Goal: Task Accomplishment & Management: Manage account settings

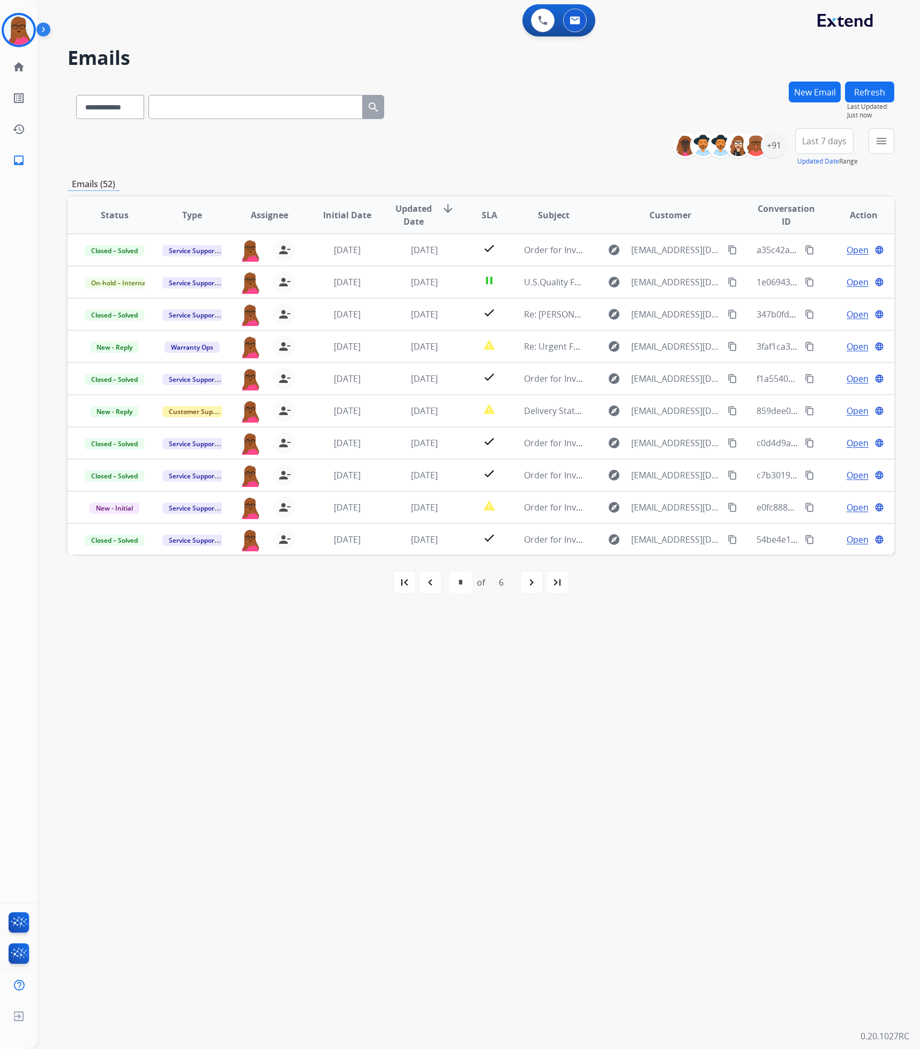
select select "*"
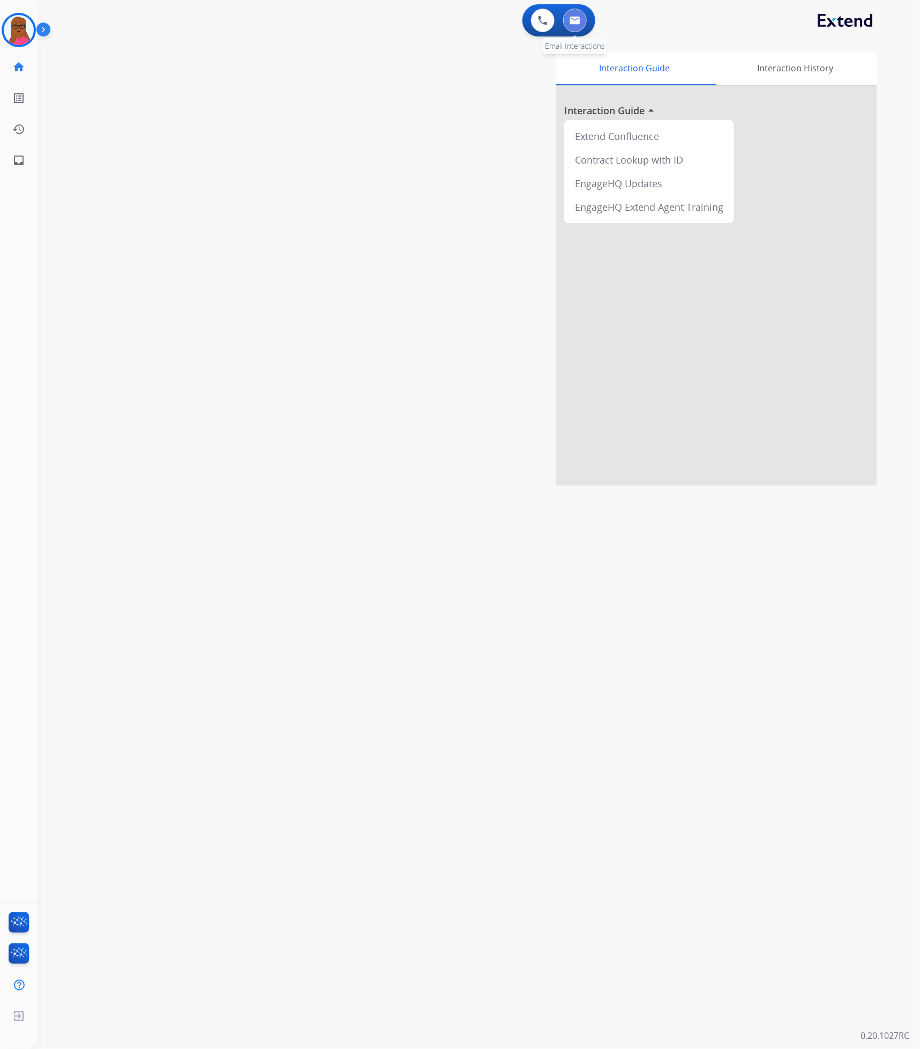
click at [576, 18] on img at bounding box center [575, 20] width 11 height 9
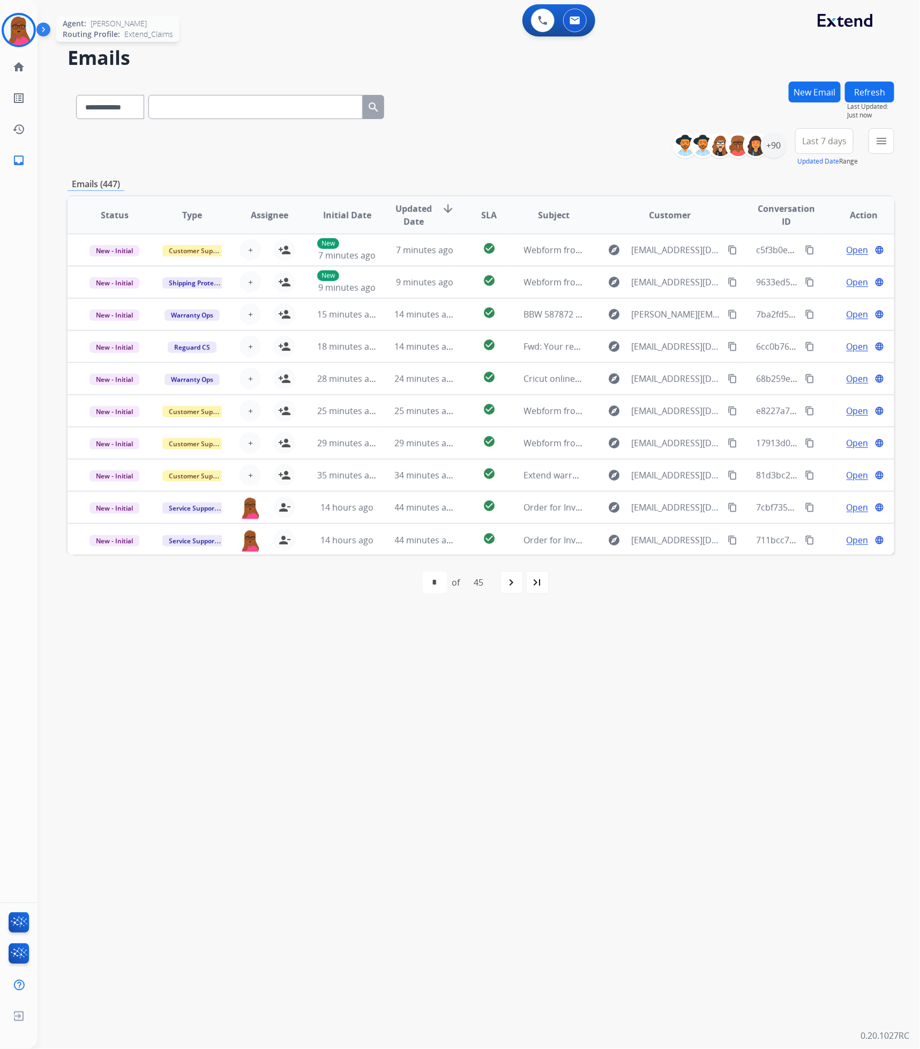
click at [19, 29] on img at bounding box center [19, 30] width 30 height 30
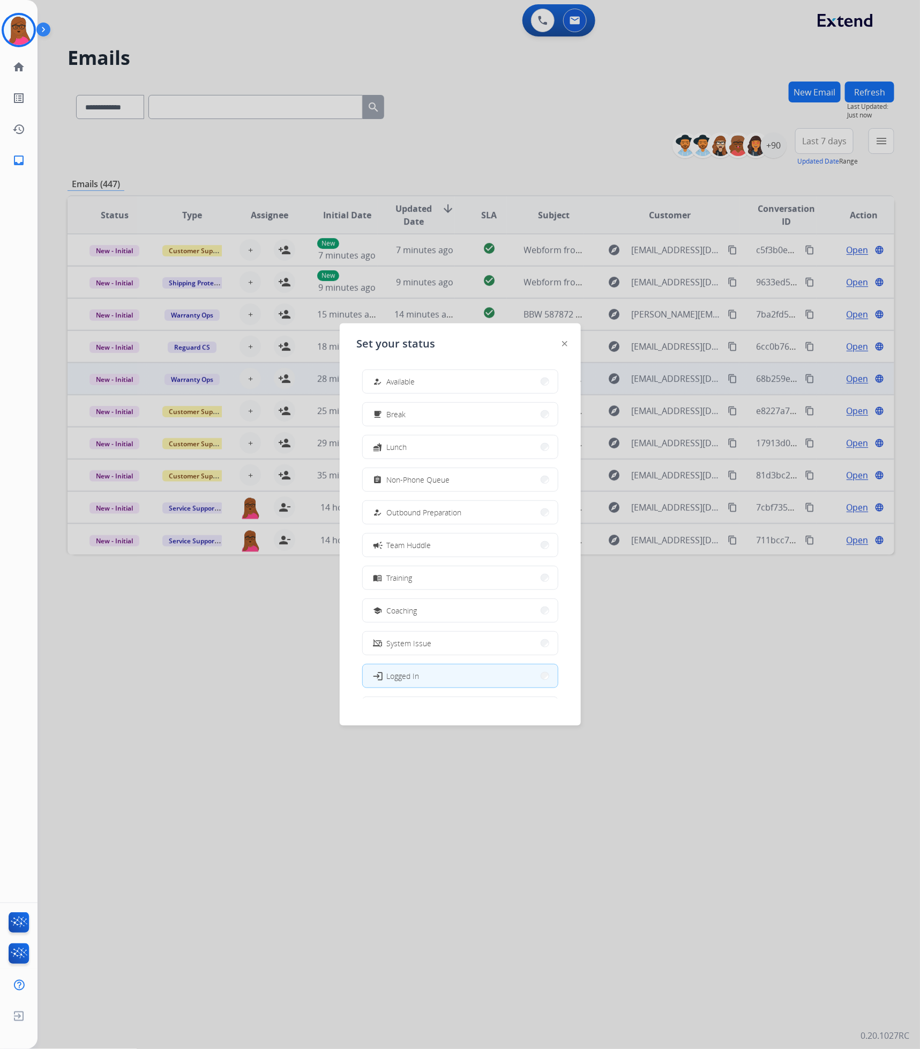
click at [489, 383] on button "how_to_reg Available" at bounding box center [460, 381] width 195 height 23
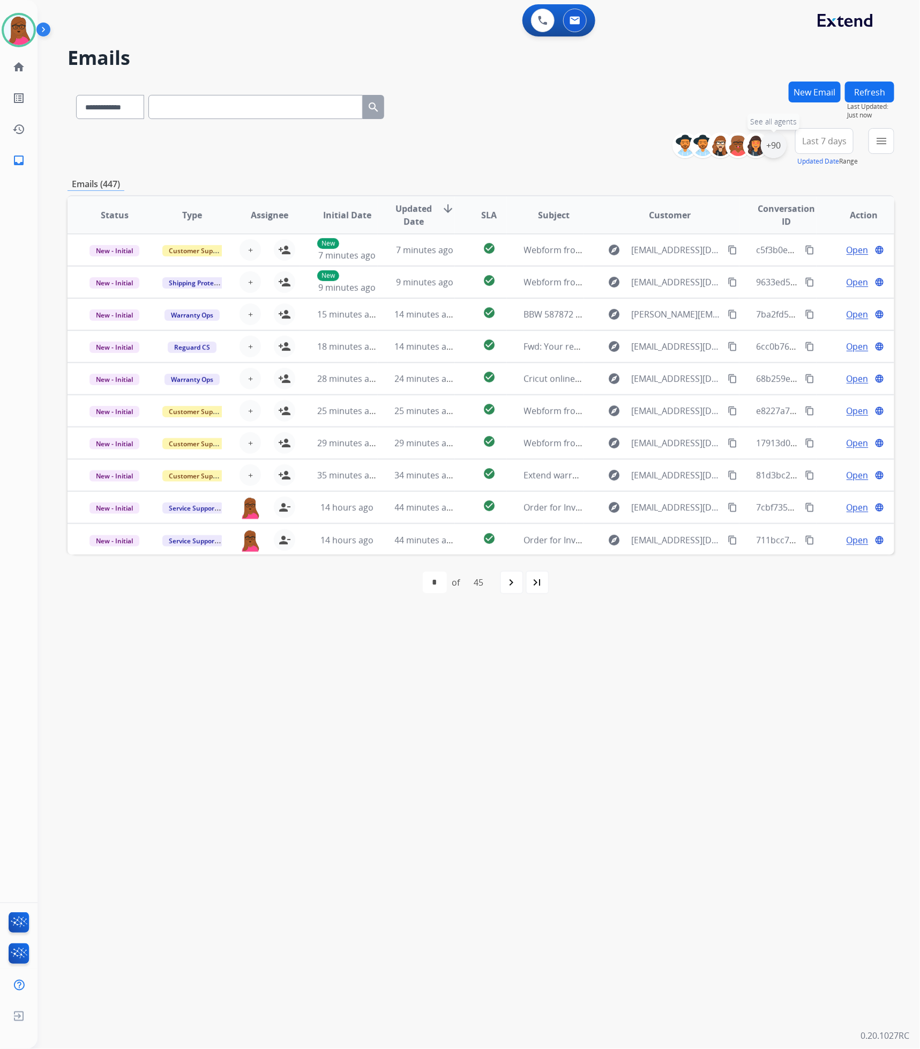
click at [774, 148] on div "+90" at bounding box center [774, 145] width 26 height 26
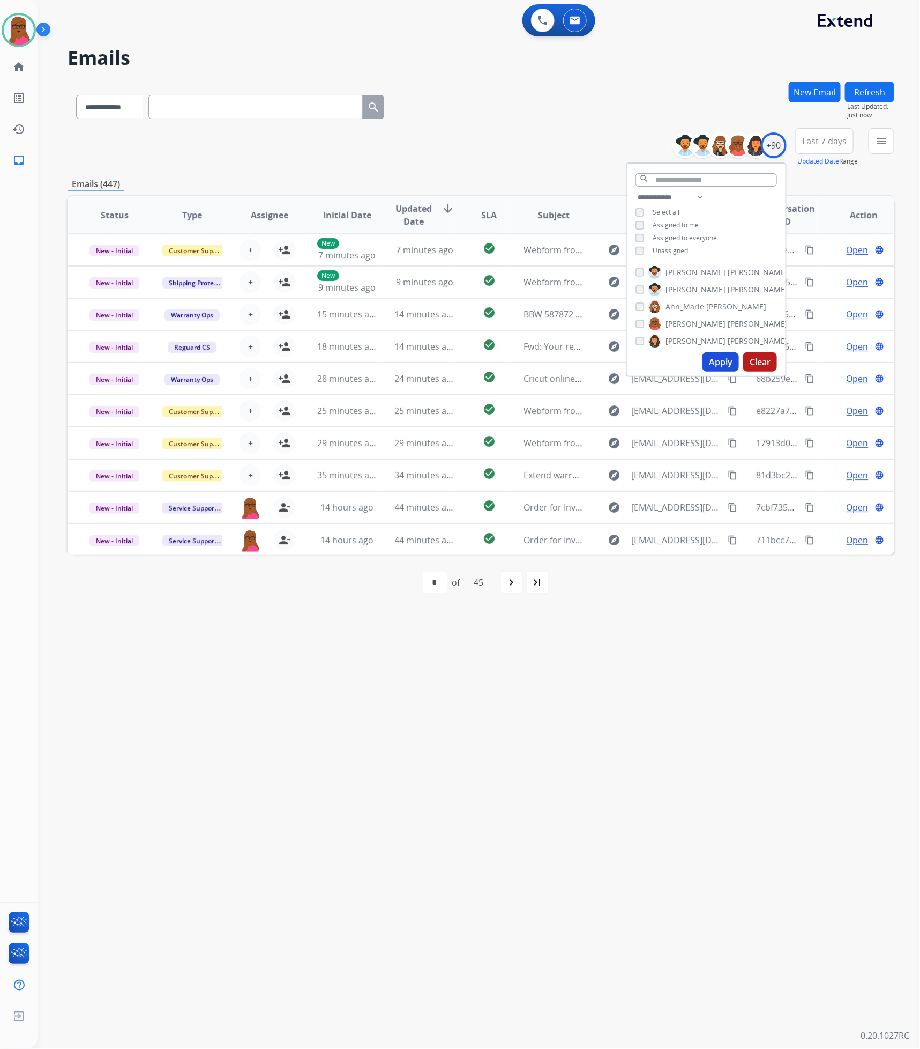
click at [725, 366] on button "Apply" at bounding box center [721, 361] width 36 height 19
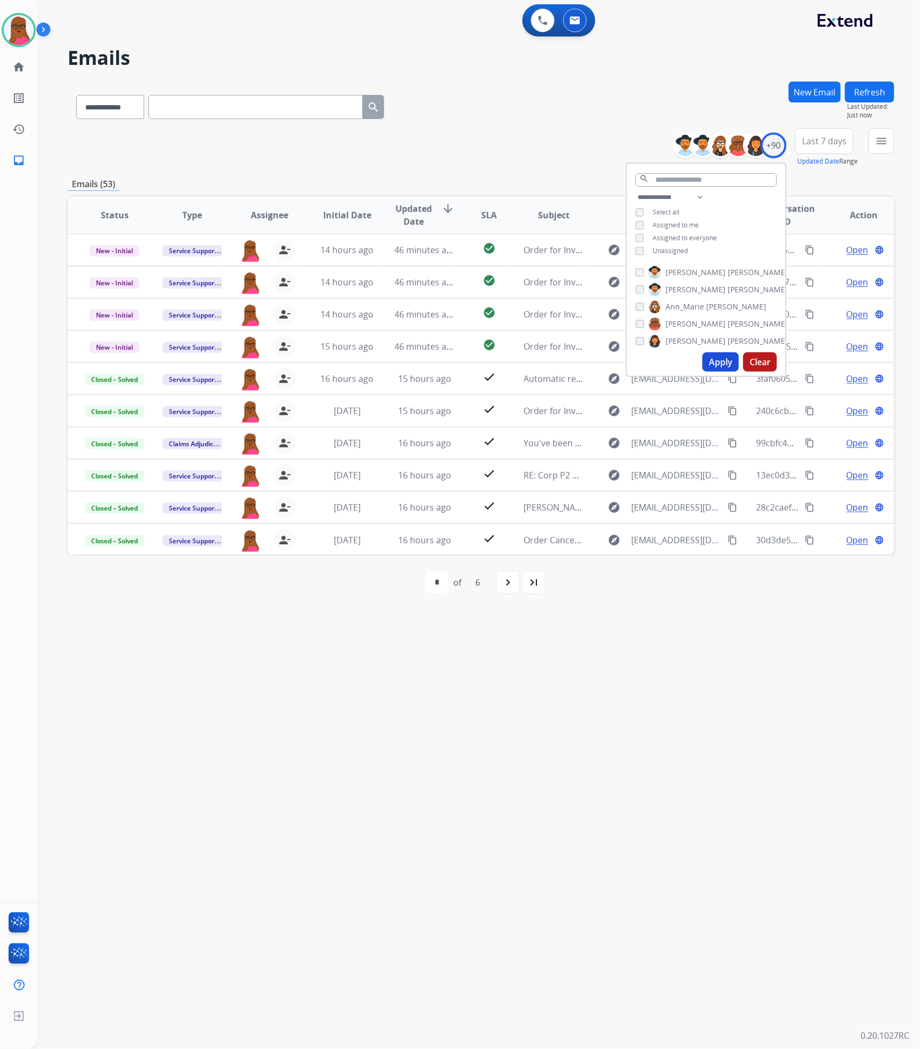
click at [624, 782] on div "**********" at bounding box center [466, 544] width 857 height 1010
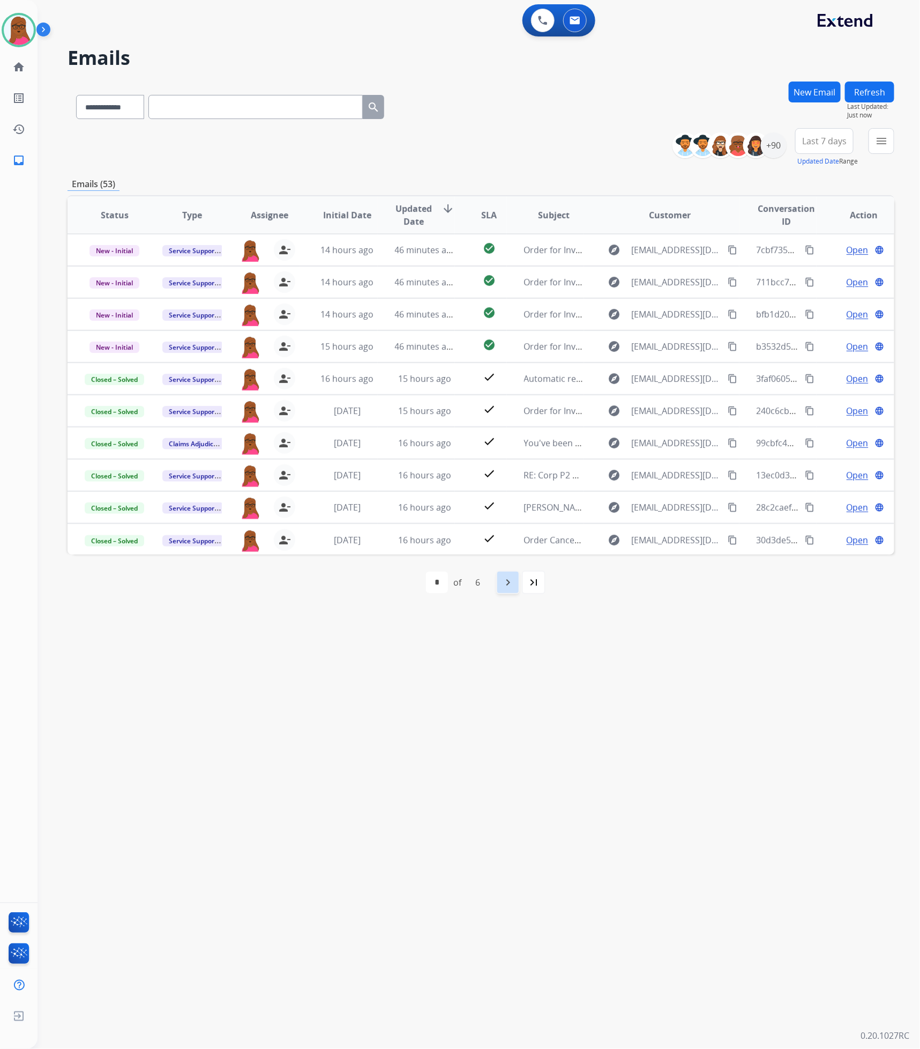
click at [514, 587] on mat-icon "navigate_next" at bounding box center [508, 582] width 13 height 13
click at [526, 589] on mat-icon "navigate_next" at bounding box center [531, 582] width 13 height 13
click at [528, 587] on mat-icon "navigate_next" at bounding box center [531, 582] width 13 height 13
click at [531, 589] on div "navigate_next" at bounding box center [532, 582] width 24 height 24
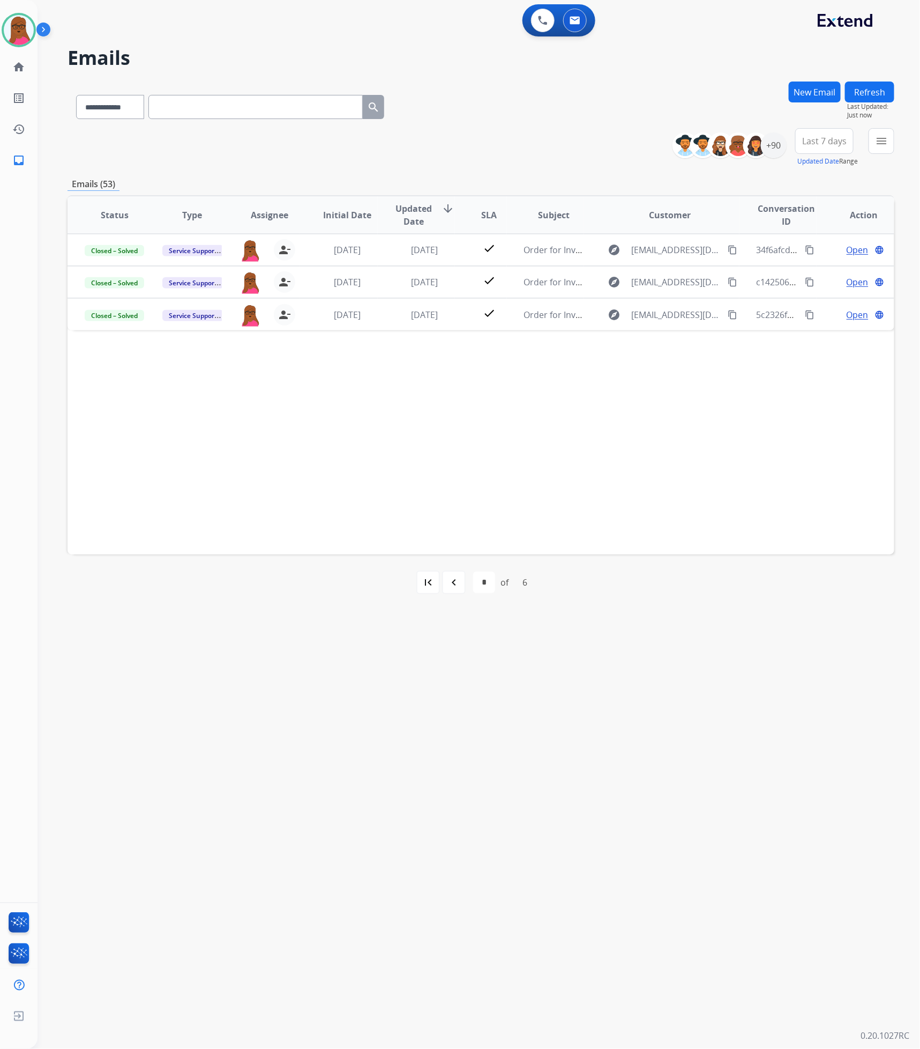
click at [456, 579] on mat-icon "navigate_before" at bounding box center [454, 582] width 13 height 13
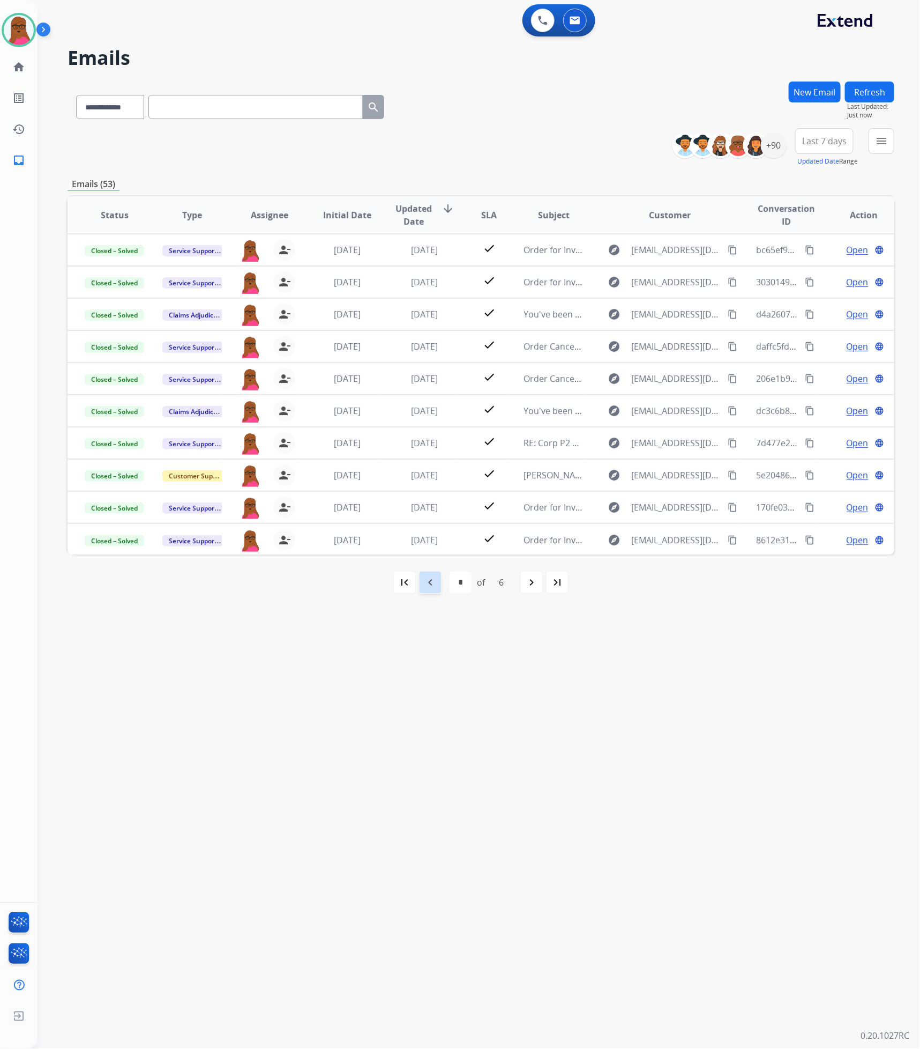
click at [431, 581] on mat-icon "navigate_before" at bounding box center [430, 582] width 13 height 13
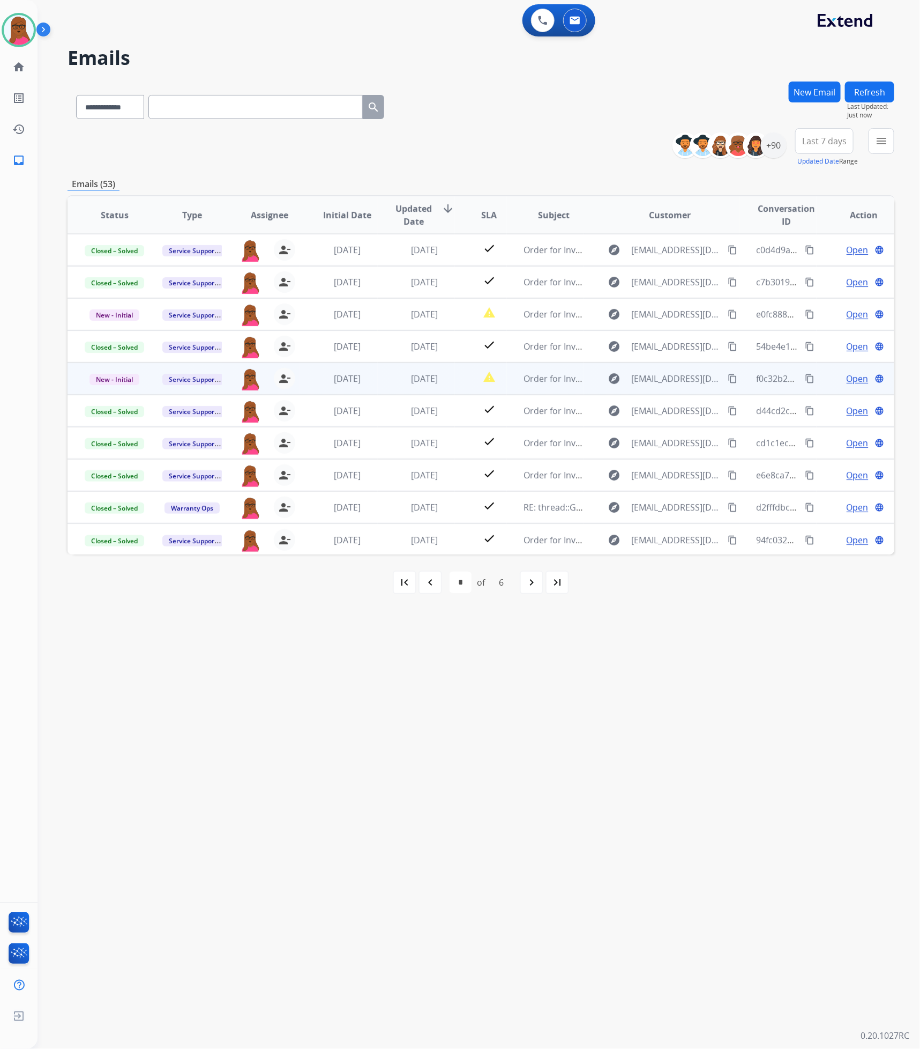
click at [856, 381] on span "Open" at bounding box center [858, 378] width 22 height 13
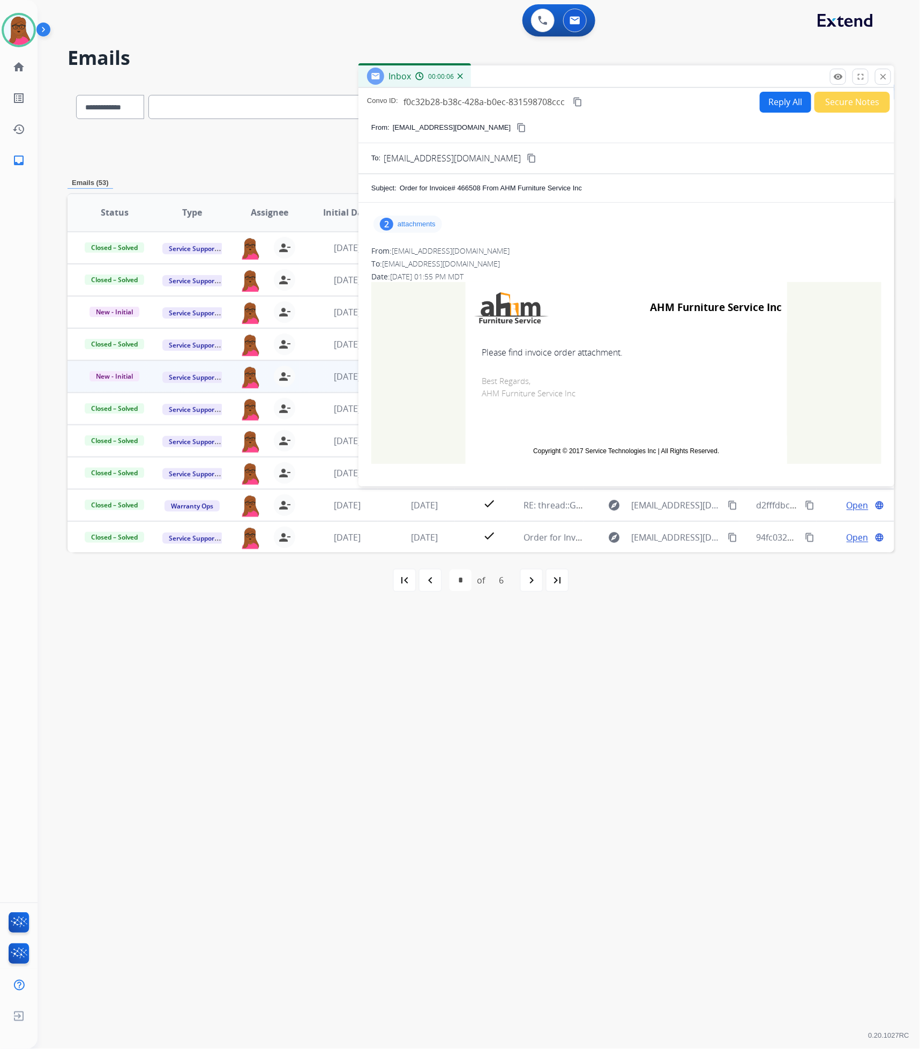
click at [412, 222] on p "attachments" at bounding box center [417, 224] width 38 height 9
click at [559, 252] on mat-icon "download" at bounding box center [556, 252] width 10 height 10
click at [565, 290] on mat-icon "download" at bounding box center [562, 289] width 10 height 10
click at [559, 285] on mat-icon "download" at bounding box center [562, 289] width 10 height 10
click at [557, 251] on mat-icon "download" at bounding box center [556, 252] width 10 height 10
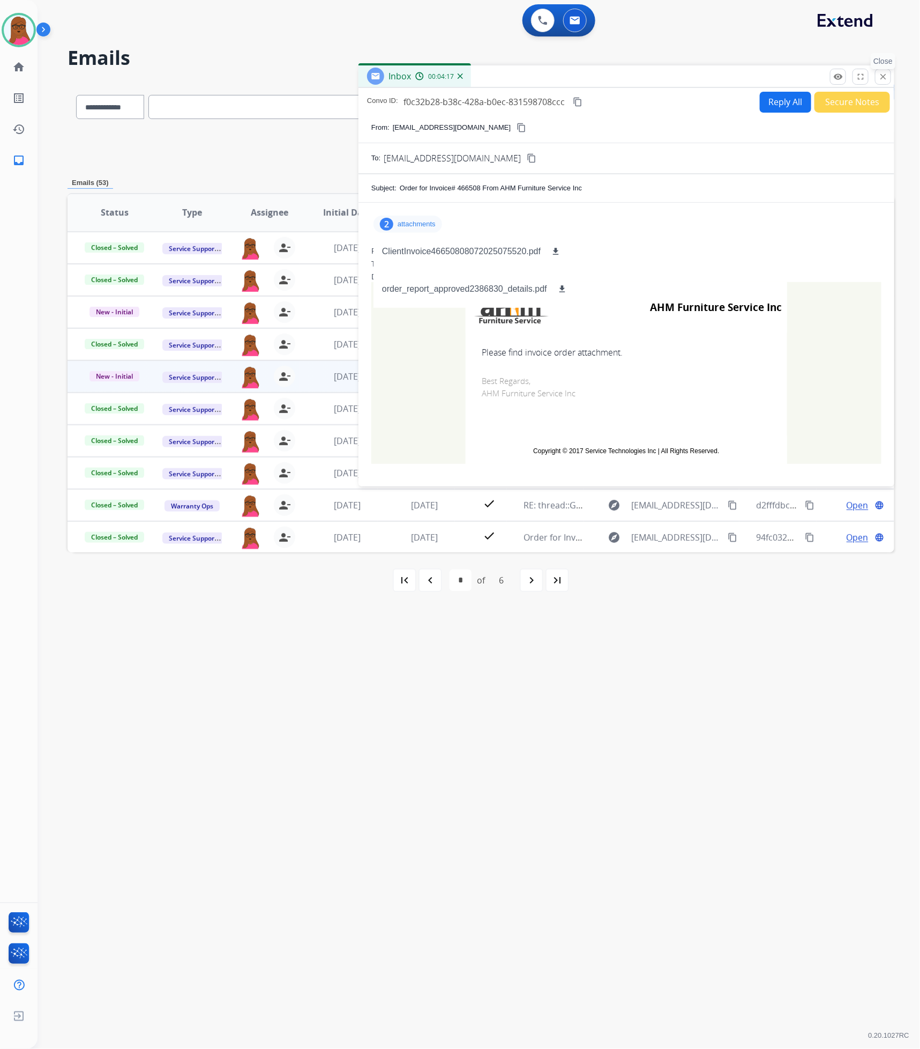
click at [889, 73] on button "close Close" at bounding box center [883, 77] width 16 height 16
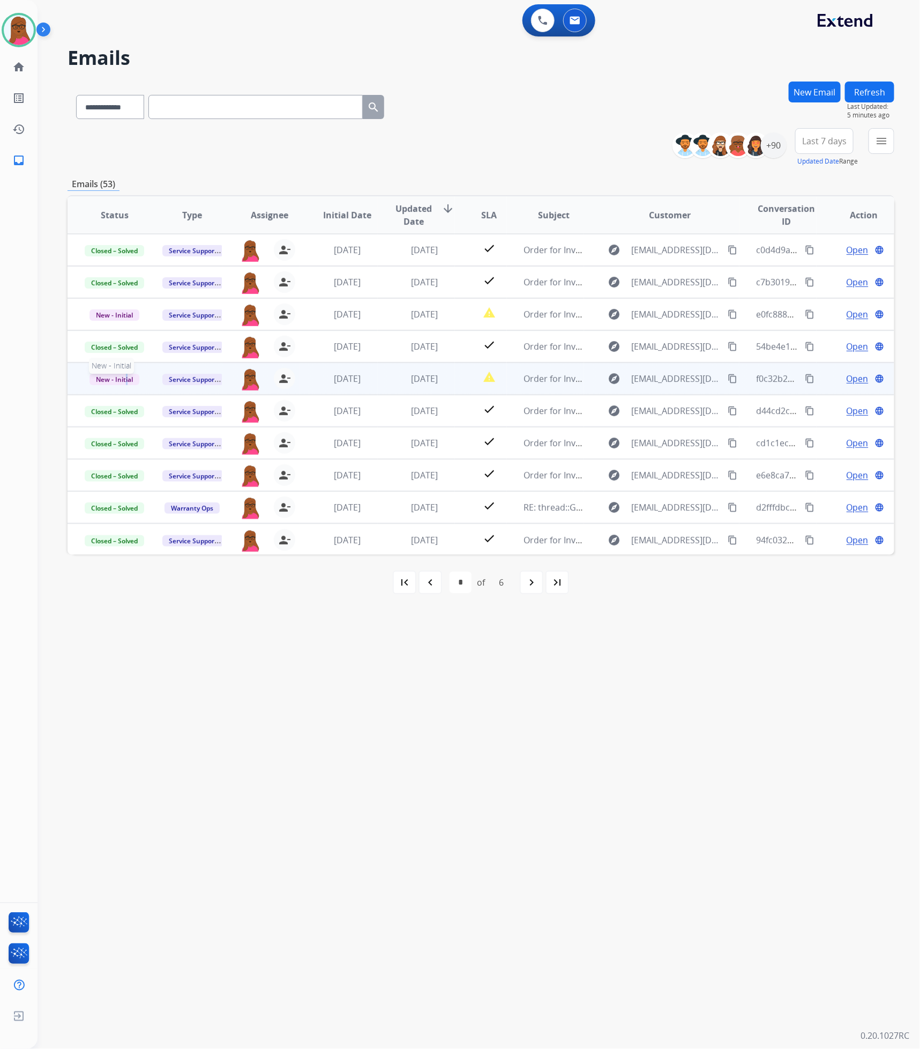
click at [126, 378] on span "New - Initial" at bounding box center [115, 379] width 50 height 11
click at [194, 323] on p "Closed – Solved" at bounding box center [169, 317] width 62 height 15
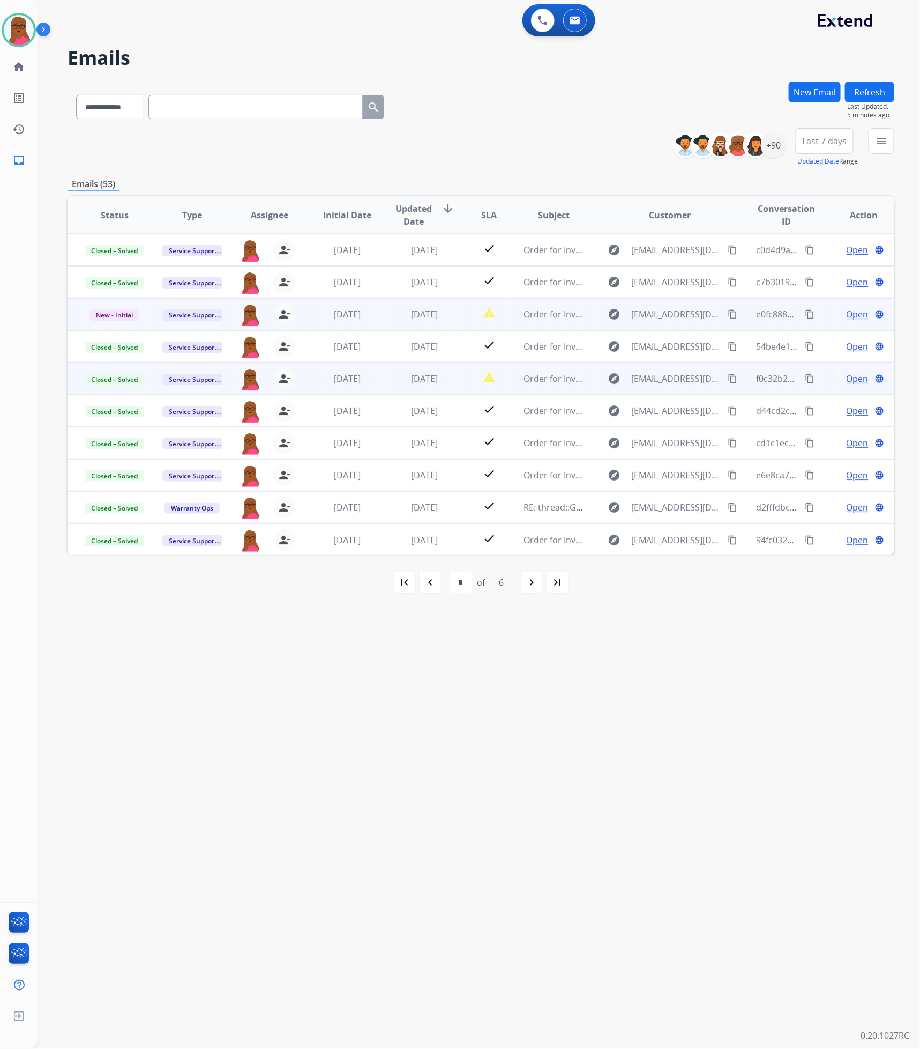
click at [854, 316] on span "Open" at bounding box center [858, 314] width 22 height 13
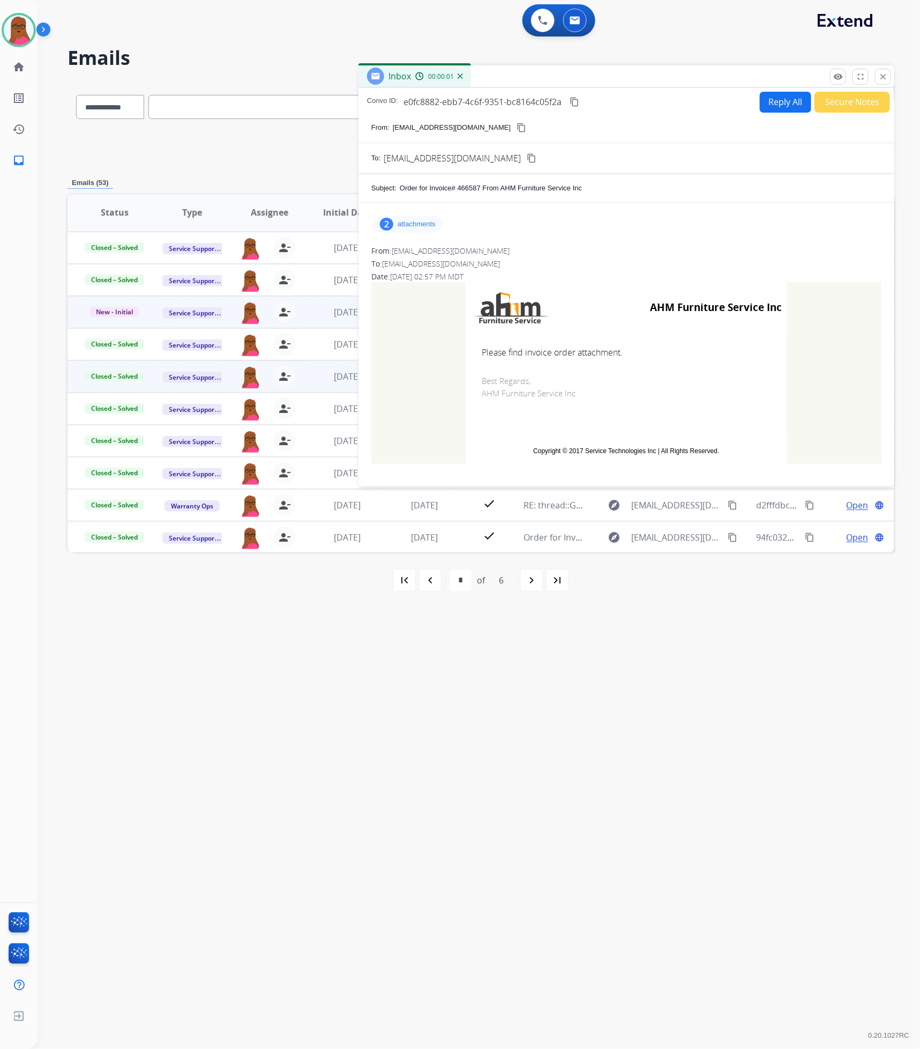
click at [428, 221] on p "attachments" at bounding box center [417, 224] width 38 height 9
click at [560, 253] on mat-icon "download" at bounding box center [556, 252] width 10 height 10
click at [563, 288] on mat-icon "download" at bounding box center [562, 289] width 10 height 10
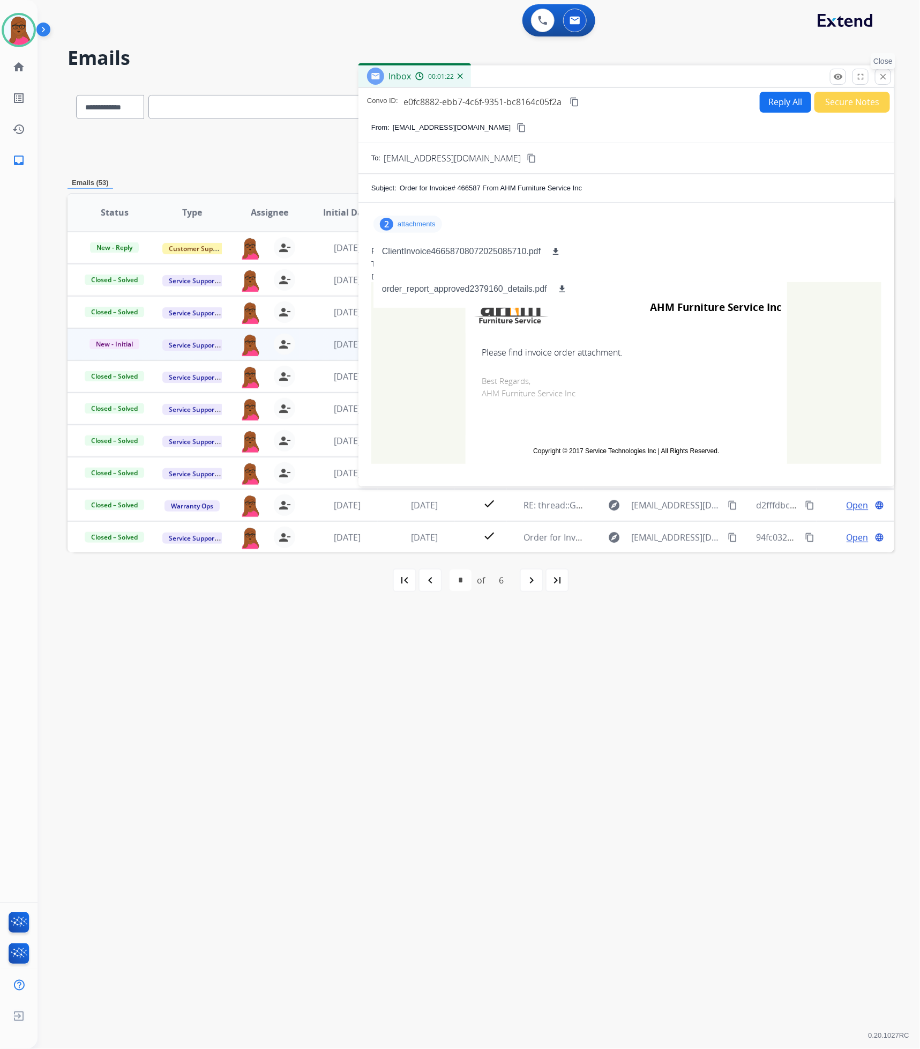
click at [885, 76] on mat-icon "close" at bounding box center [884, 77] width 10 height 10
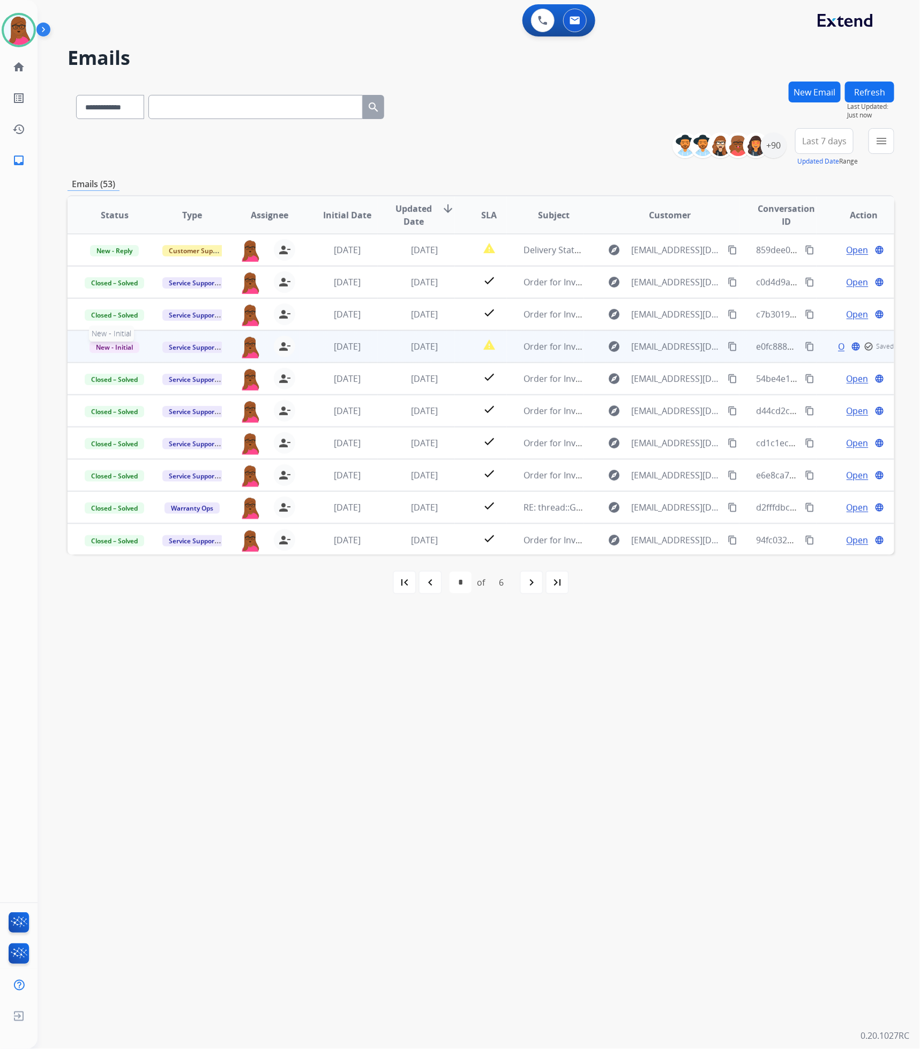
click at [118, 349] on span "New - Initial" at bounding box center [115, 346] width 50 height 11
click at [176, 446] on p "Closed – Solved" at bounding box center [169, 447] width 62 height 15
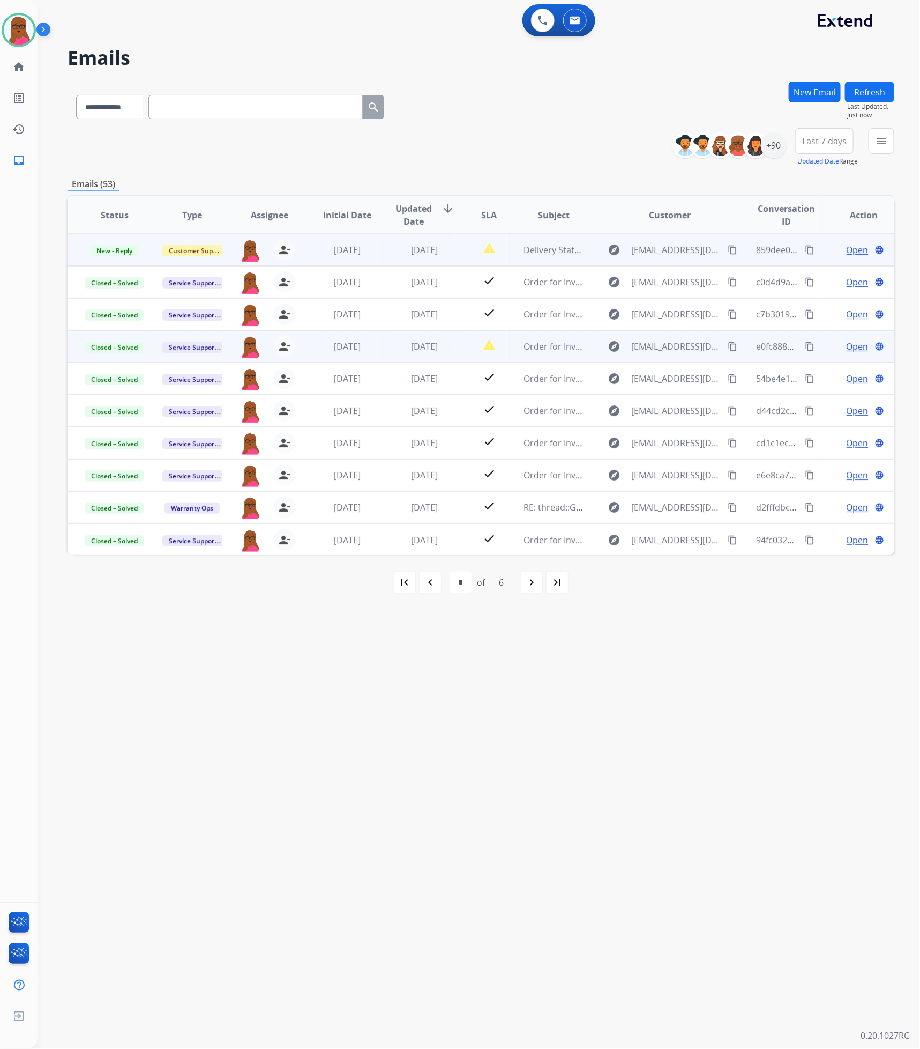
click at [847, 251] on span "Open" at bounding box center [858, 249] width 22 height 13
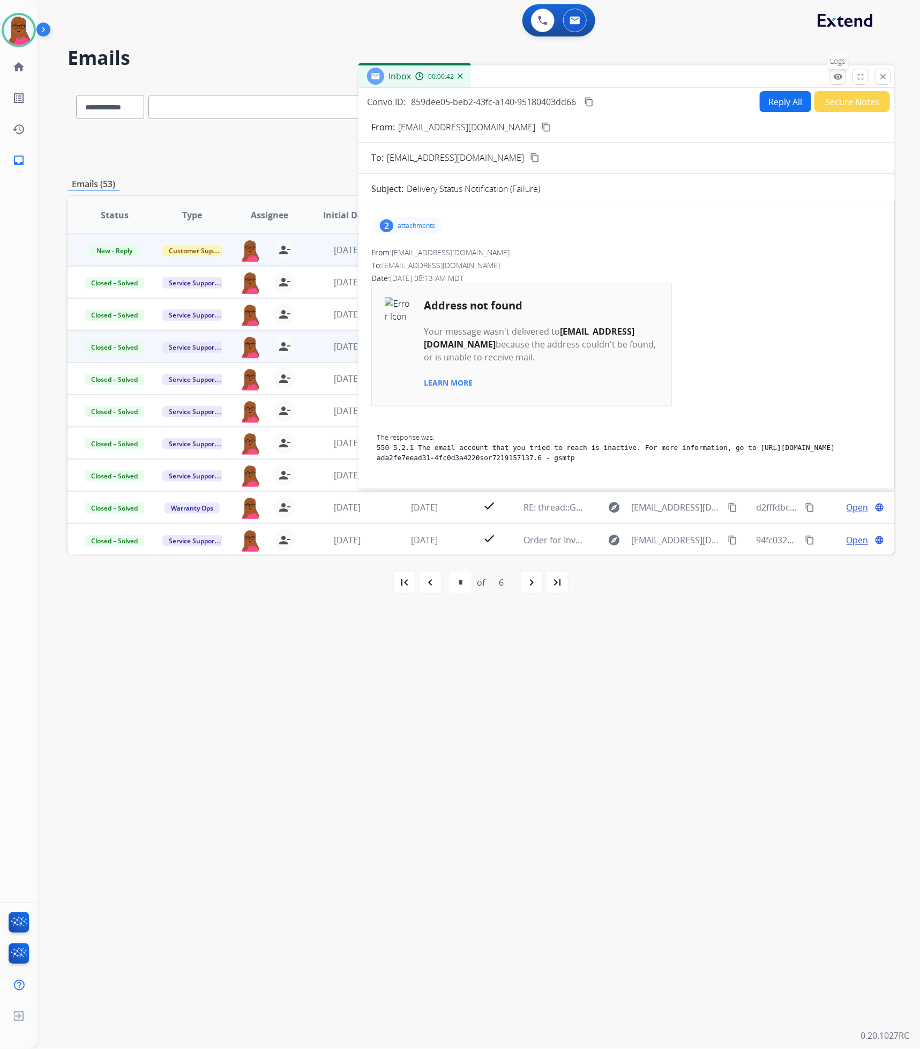
click at [838, 79] on mat-icon "remove_red_eye" at bounding box center [839, 77] width 10 height 10
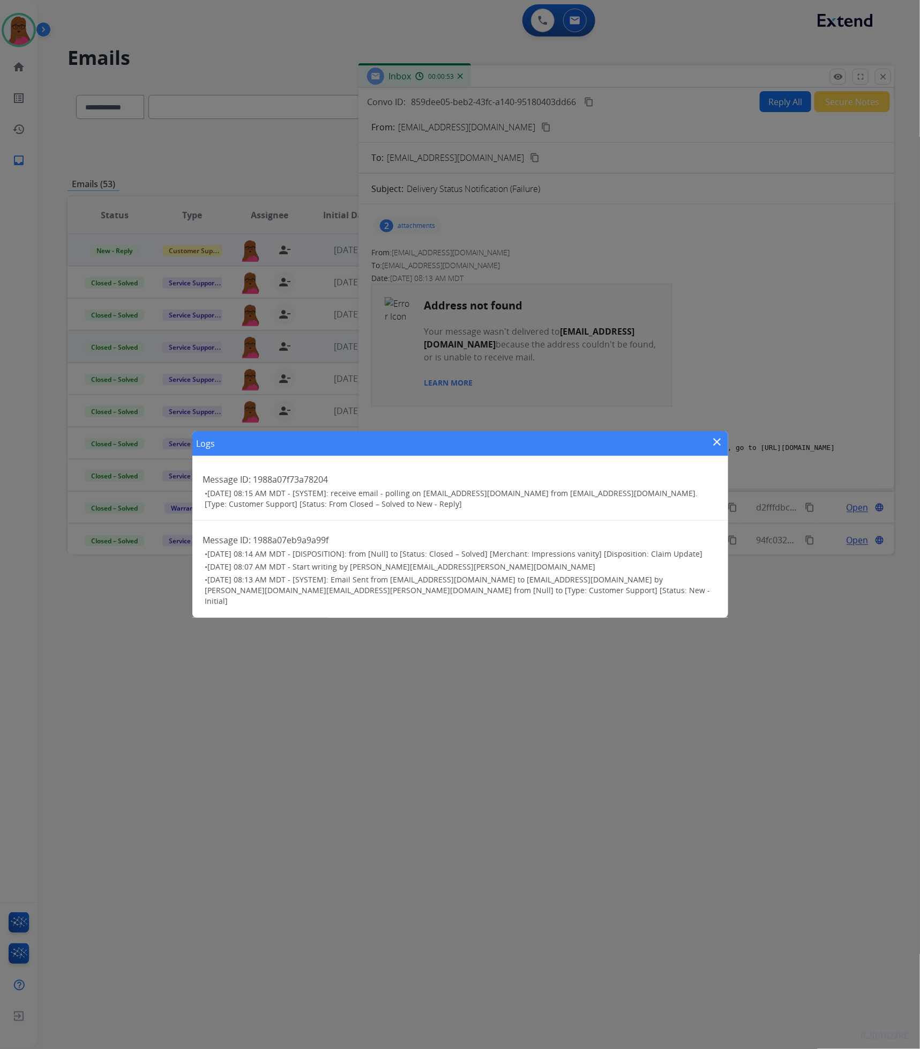
click at [719, 448] on mat-icon "close" at bounding box center [717, 441] width 13 height 13
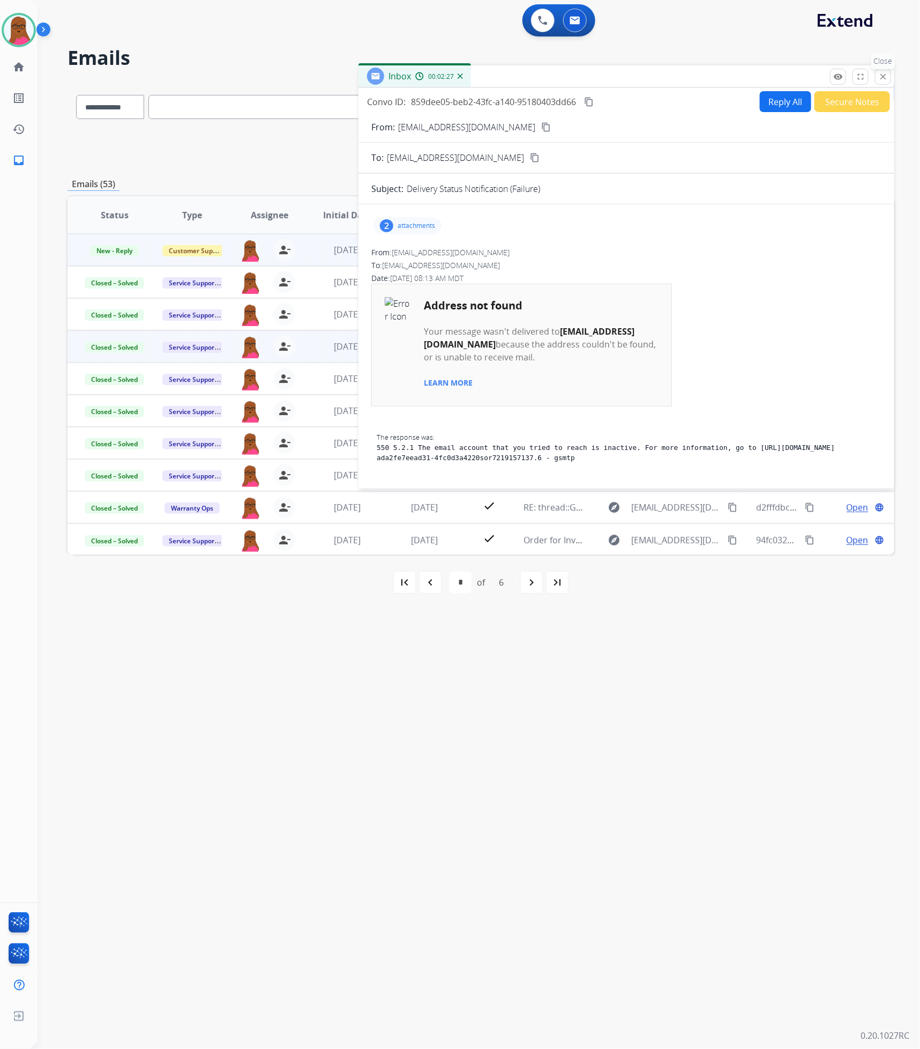
click at [883, 76] on mat-icon "close" at bounding box center [884, 77] width 10 height 10
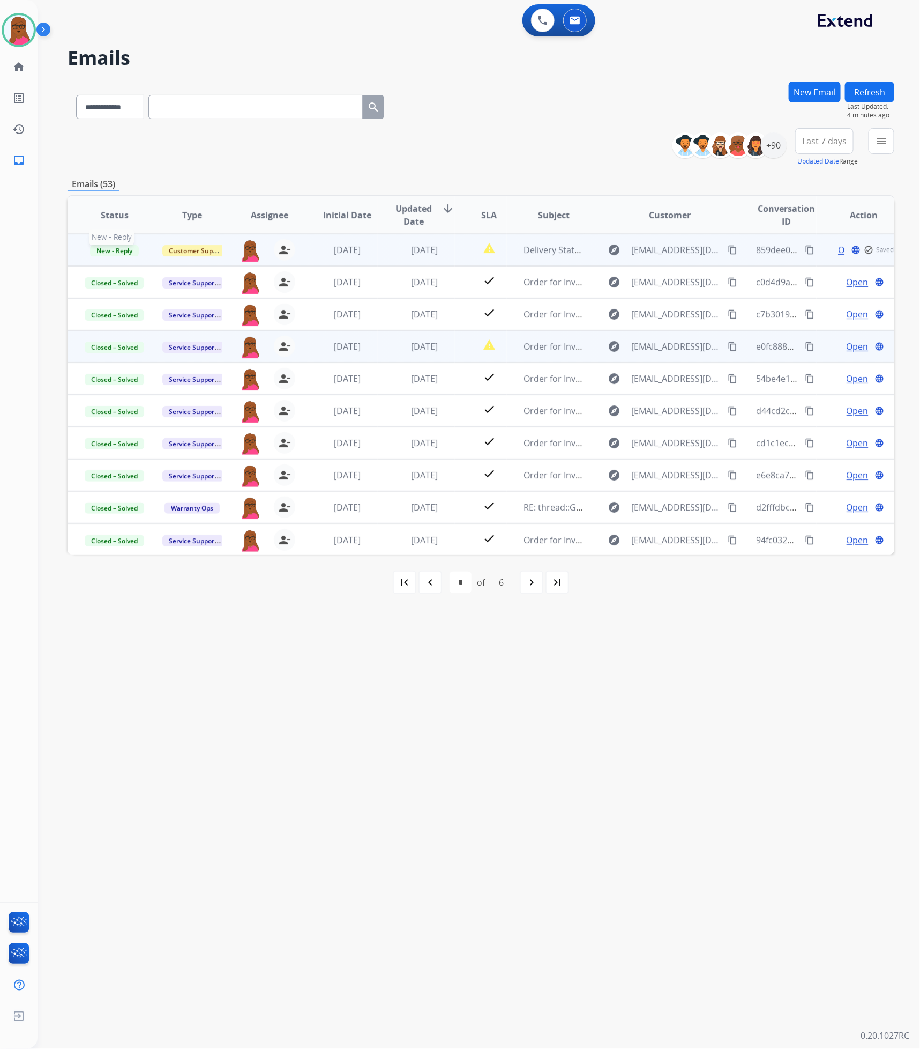
click at [111, 249] on span "New - Reply" at bounding box center [114, 250] width 49 height 11
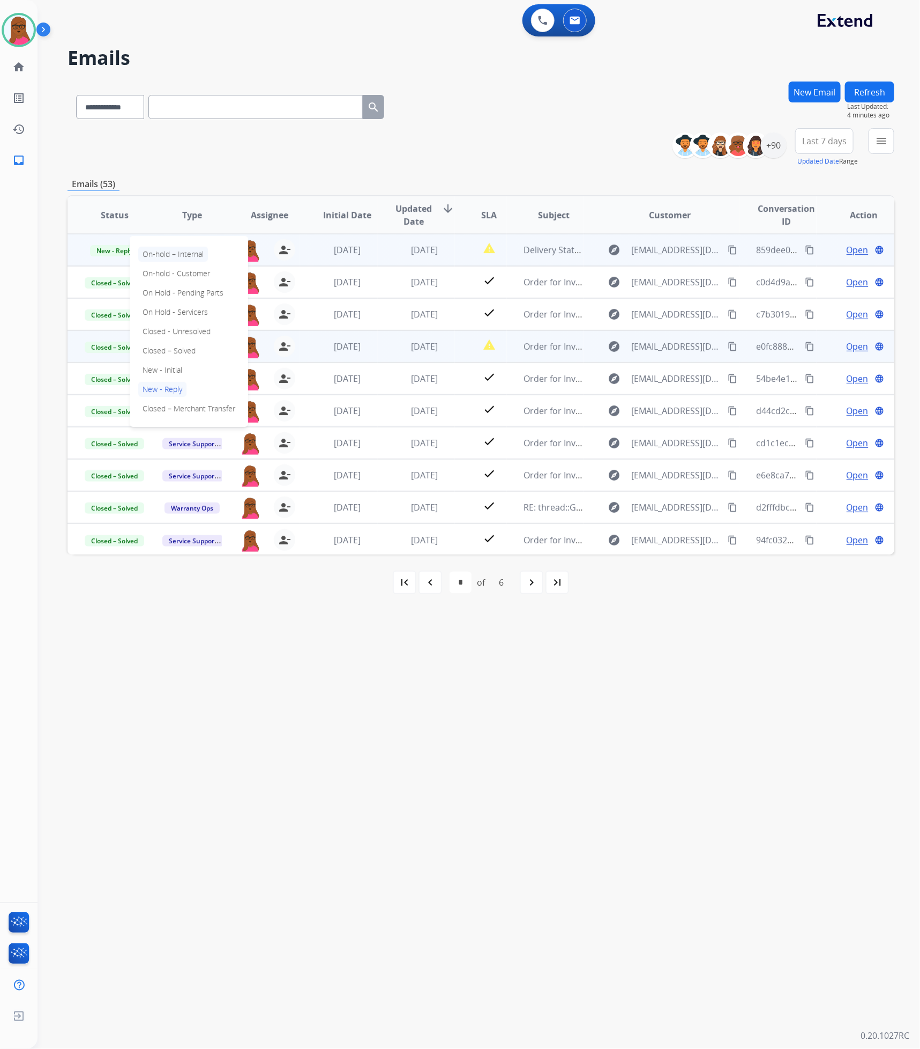
click at [202, 256] on p "On-hold – Internal" at bounding box center [173, 254] width 70 height 15
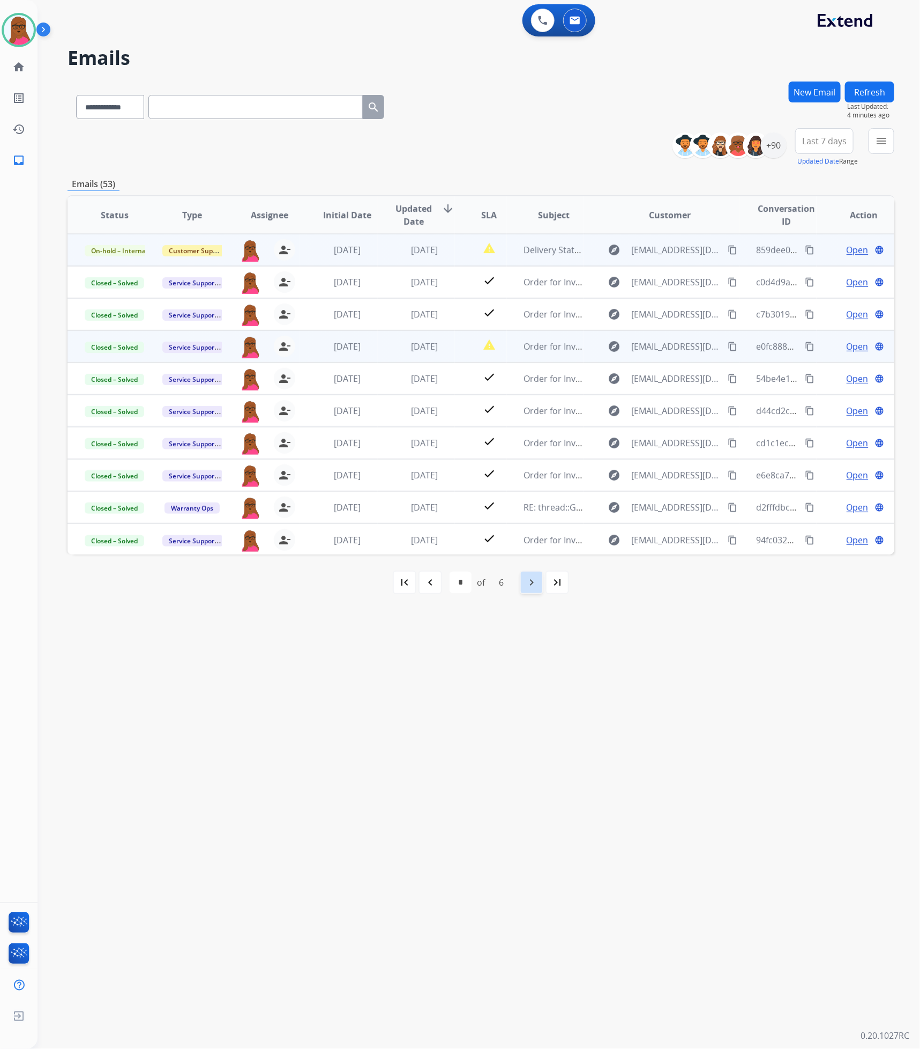
click at [530, 590] on div "navigate_next" at bounding box center [532, 582] width 24 height 24
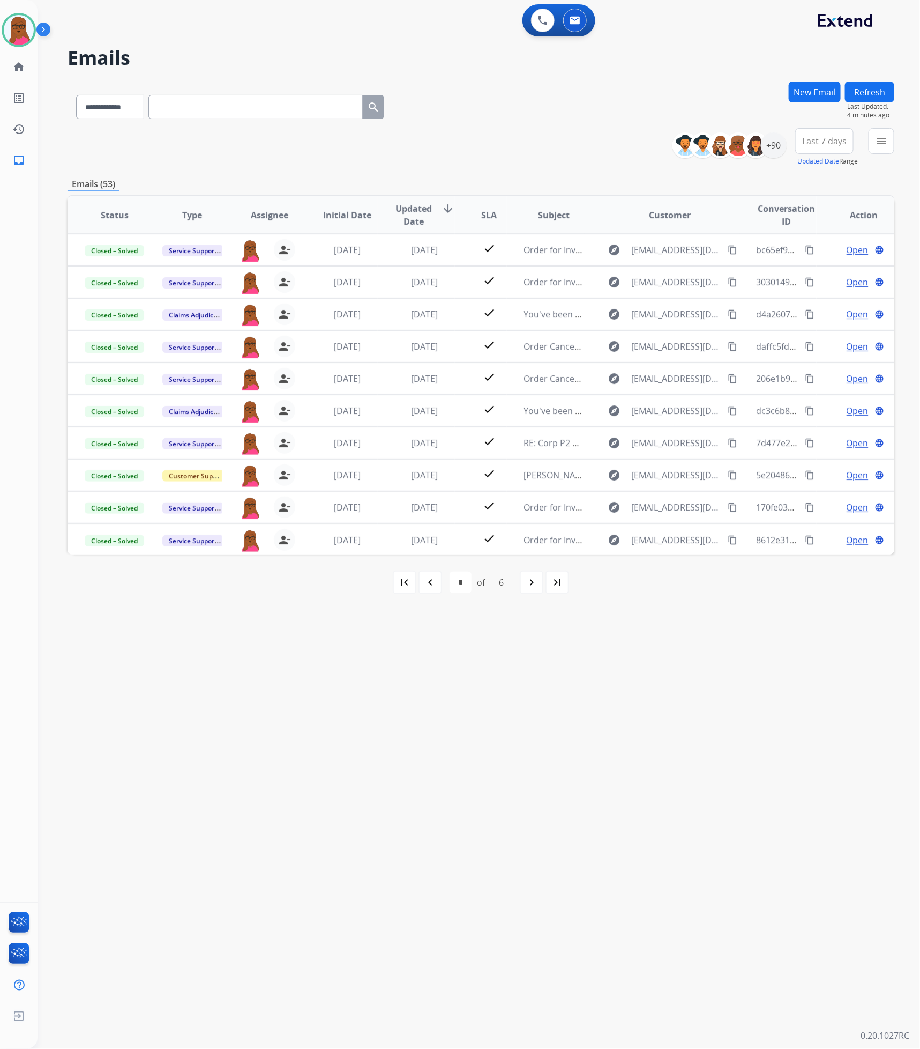
click at [438, 592] on div "navigate_before" at bounding box center [431, 582] width 24 height 24
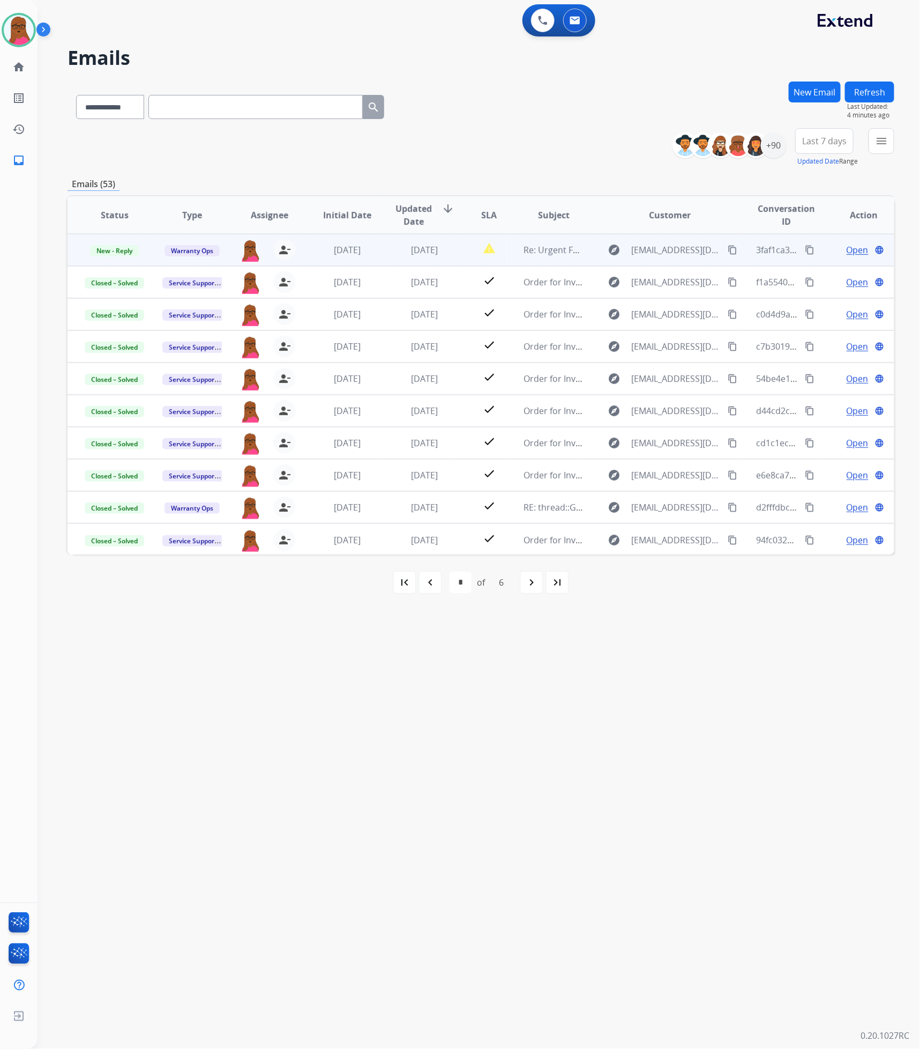
click at [861, 248] on span "Open" at bounding box center [858, 249] width 22 height 13
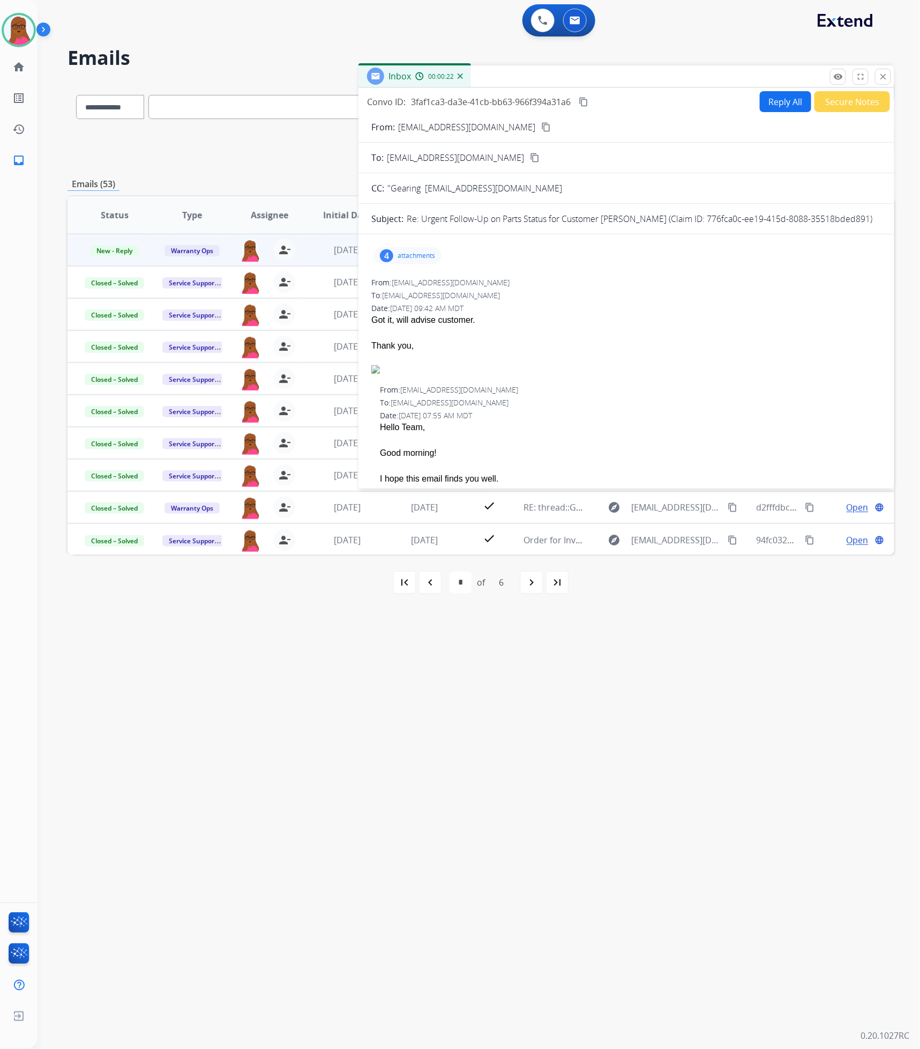
scroll to position [80, 0]
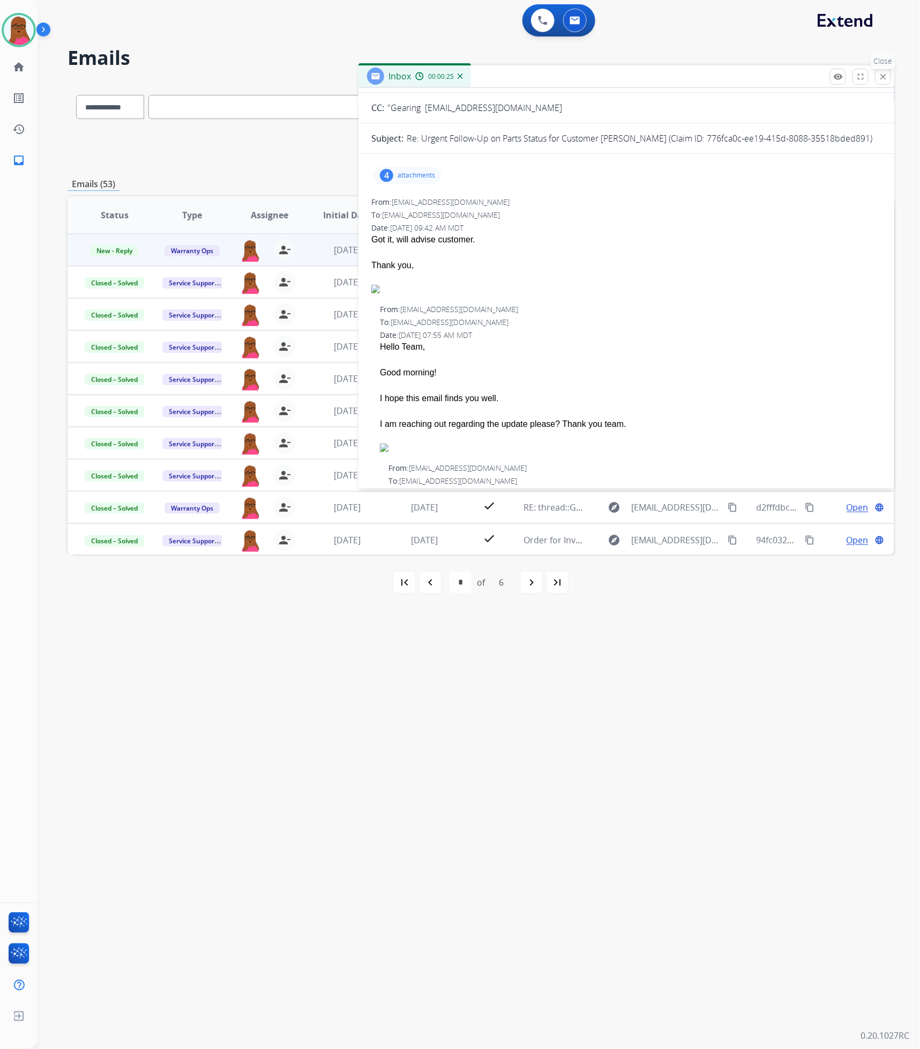
click at [882, 79] on mat-icon "close" at bounding box center [884, 77] width 10 height 10
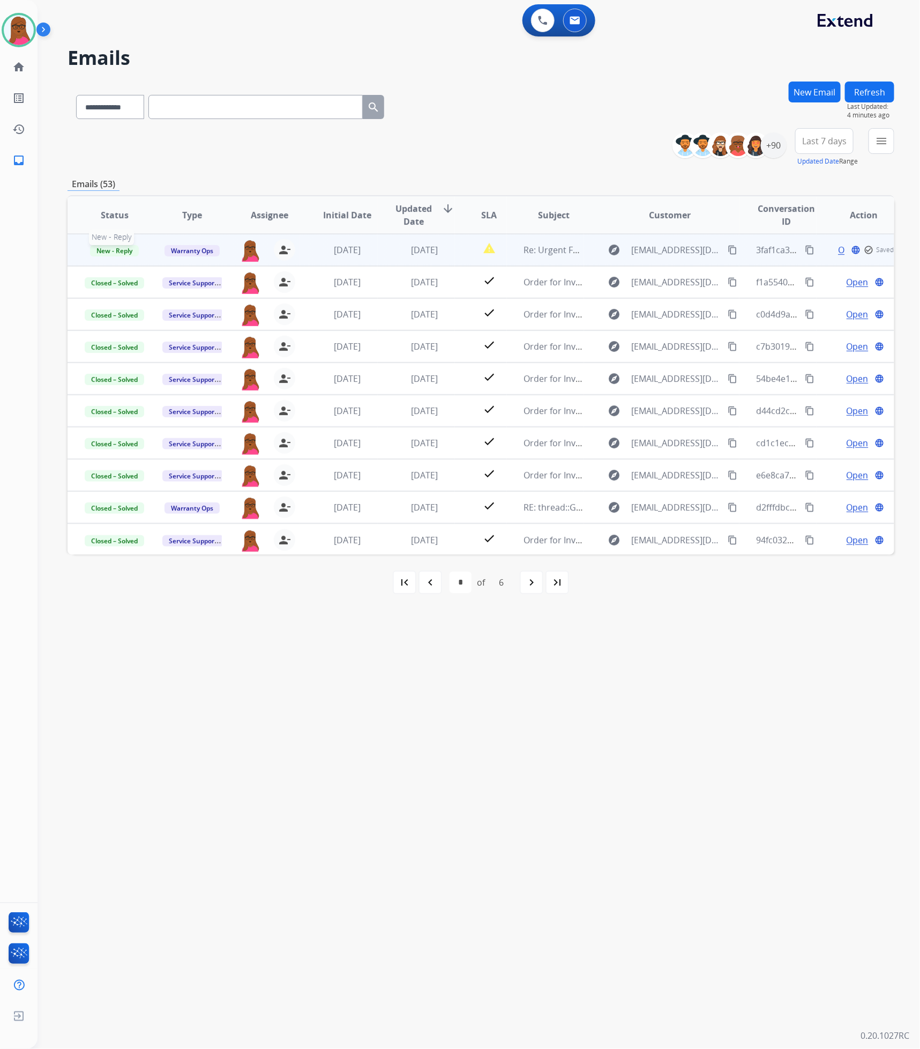
click at [128, 252] on span "New - Reply" at bounding box center [114, 250] width 49 height 11
click at [185, 353] on p "Closed – Solved" at bounding box center [169, 350] width 62 height 15
click at [436, 584] on mat-icon "navigate_before" at bounding box center [430, 582] width 13 height 13
select select "*"
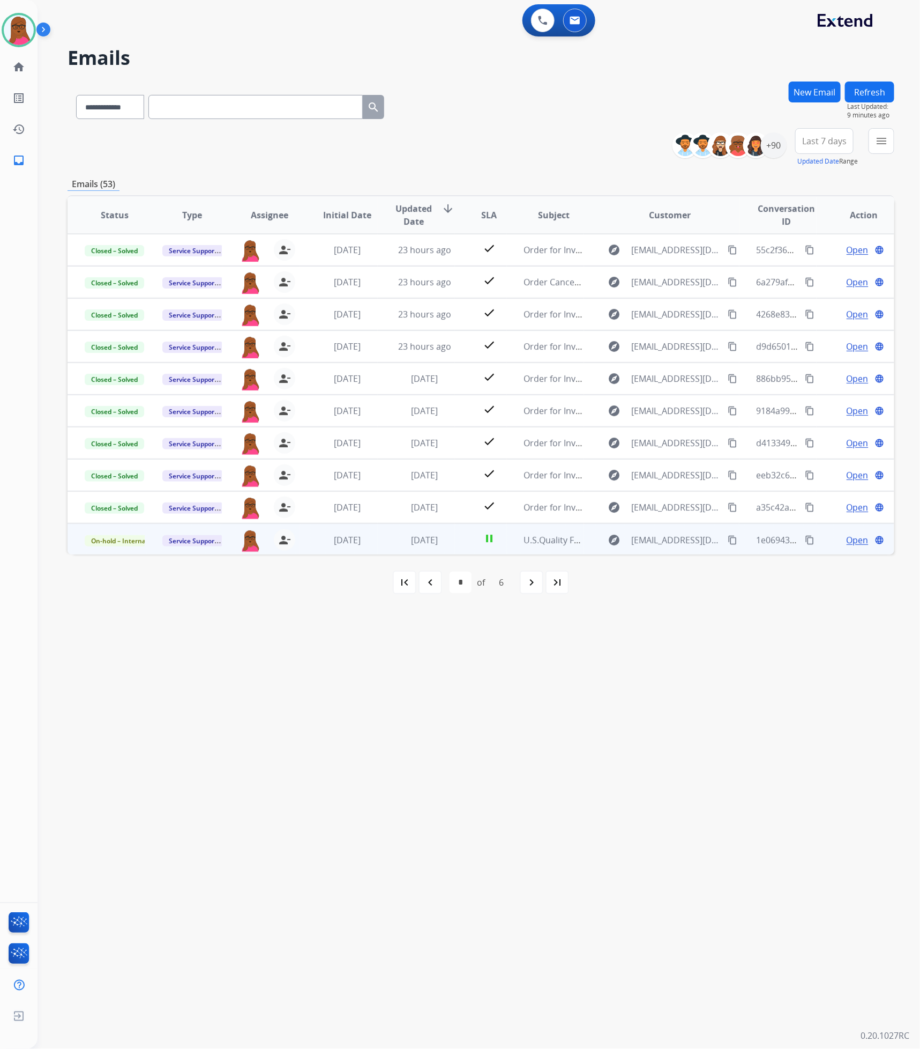
click at [847, 537] on span "Open" at bounding box center [858, 539] width 22 height 13
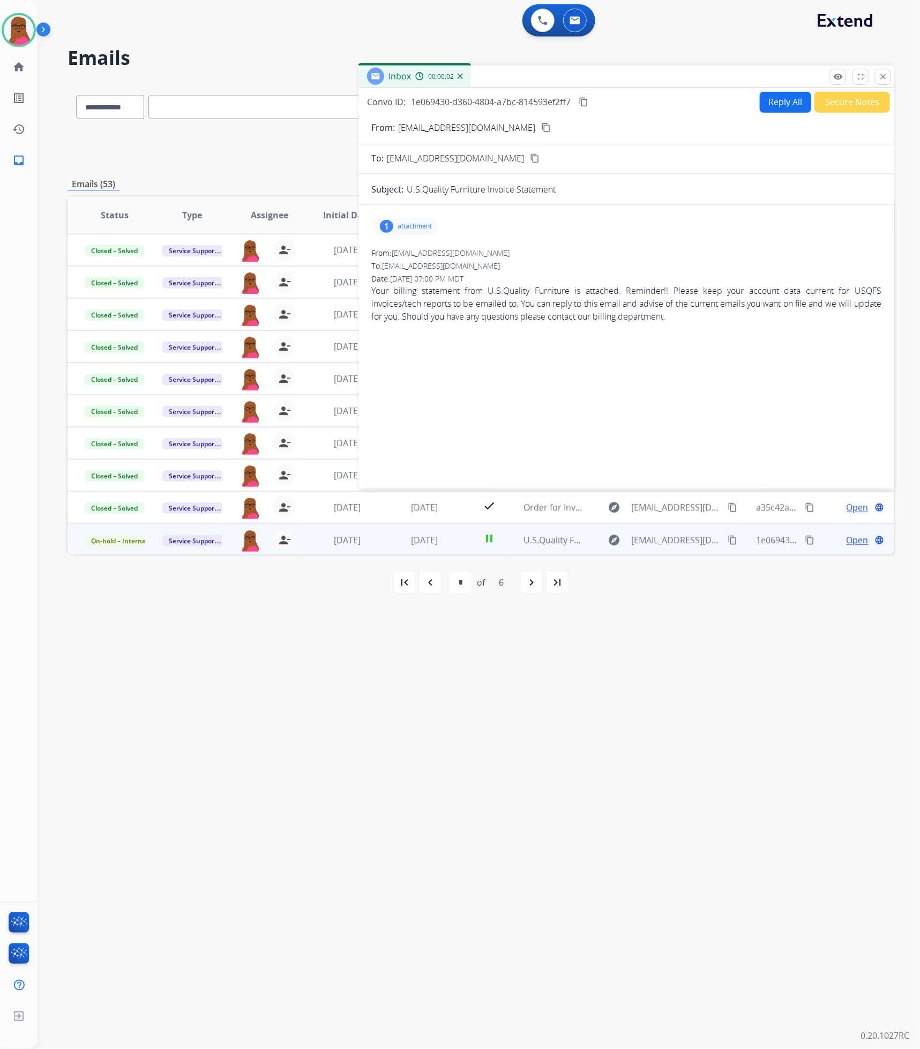
click at [399, 227] on p "attachment" at bounding box center [415, 226] width 34 height 9
click at [436, 251] on mat-icon "download" at bounding box center [435, 254] width 10 height 10
